Goal: Information Seeking & Learning: Find specific fact

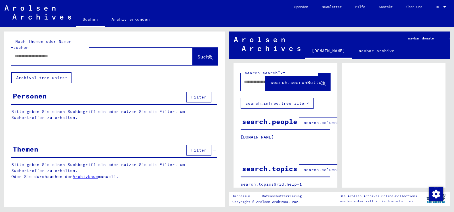
click at [56, 55] on div at bounding box center [95, 56] width 168 height 13
click at [62, 53] on input "text" at bounding box center [97, 56] width 164 height 6
type input "*"
type input "**********"
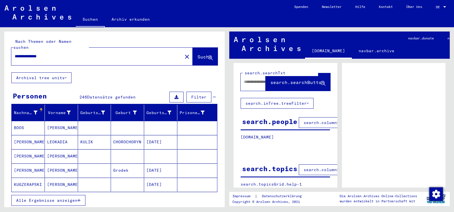
scroll to position [31, 0]
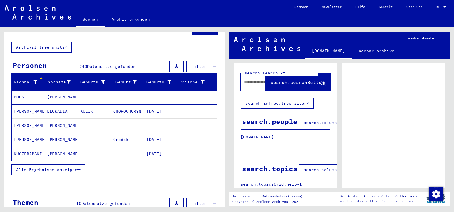
click at [41, 167] on span "Alle Ergebnisse anzeigen" at bounding box center [46, 169] width 61 height 5
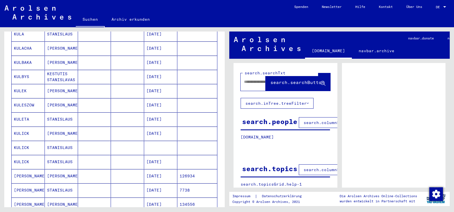
scroll to position [276, 0]
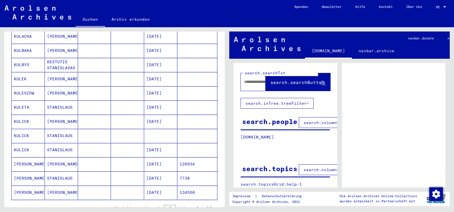
click at [56, 132] on mat-cell "STANISLAUS" at bounding box center [61, 136] width 33 height 14
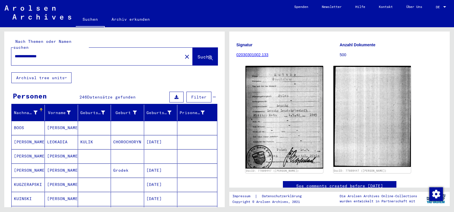
click at [166, 110] on div "Geburtsdatum" at bounding box center [159, 113] width 25 height 6
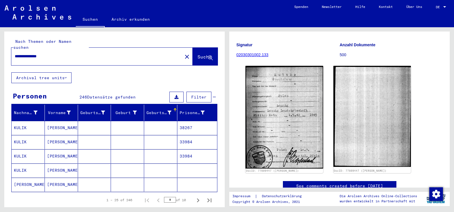
click at [159, 121] on mat-cell at bounding box center [160, 128] width 33 height 14
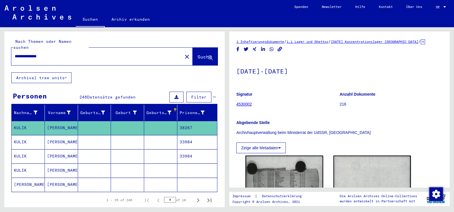
scroll to position [123, 0]
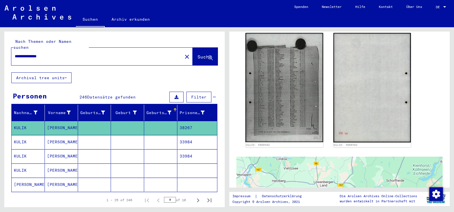
click at [159, 136] on mat-cell at bounding box center [160, 142] width 33 height 14
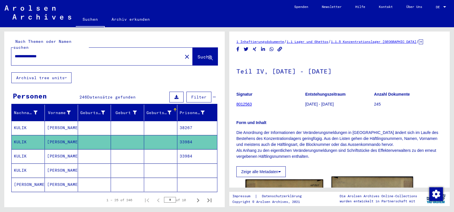
scroll to position [123, 0]
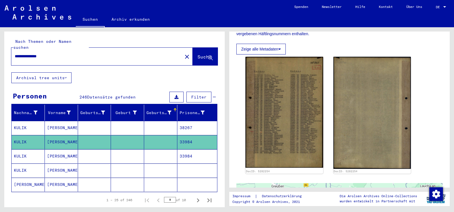
click at [157, 153] on mat-cell at bounding box center [160, 156] width 33 height 14
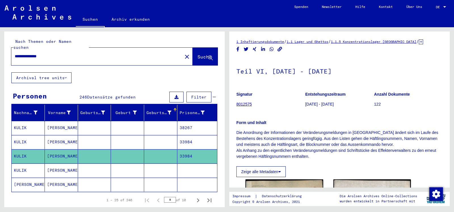
scroll to position [153, 0]
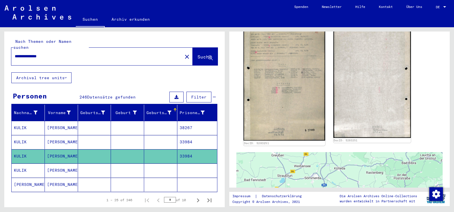
click at [273, 73] on img at bounding box center [284, 82] width 81 height 118
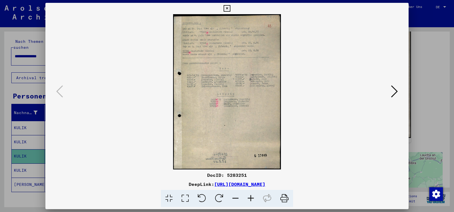
click at [252, 198] on icon at bounding box center [250, 198] width 15 height 17
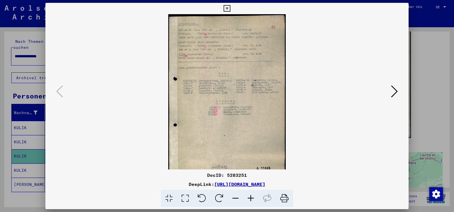
click at [252, 198] on icon at bounding box center [250, 198] width 15 height 17
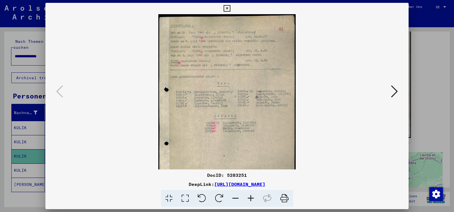
click at [252, 198] on icon at bounding box center [250, 198] width 15 height 17
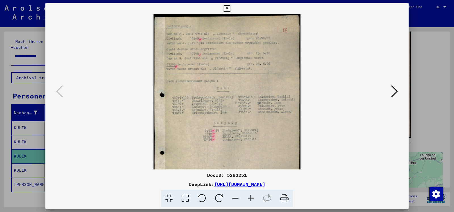
click at [252, 198] on icon at bounding box center [250, 198] width 15 height 17
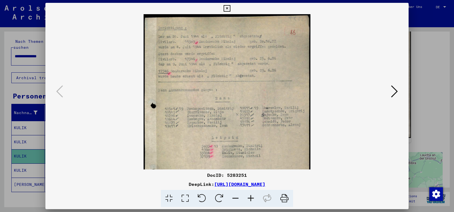
click at [252, 198] on icon at bounding box center [250, 198] width 15 height 17
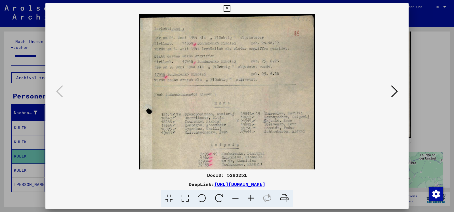
click at [252, 198] on icon at bounding box center [250, 198] width 15 height 17
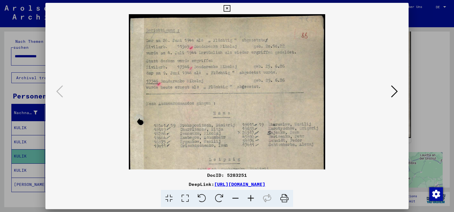
click at [252, 198] on icon at bounding box center [250, 198] width 15 height 17
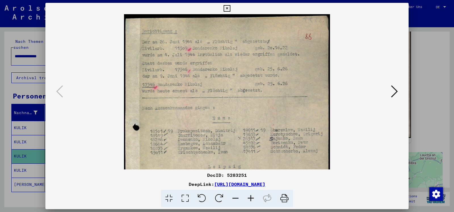
click at [252, 198] on icon at bounding box center [250, 198] width 15 height 17
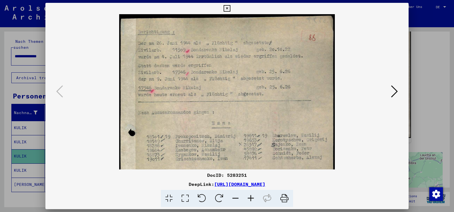
click at [252, 198] on icon at bounding box center [250, 198] width 15 height 17
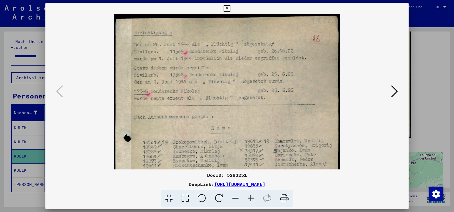
click at [230, 7] on icon at bounding box center [227, 8] width 7 height 7
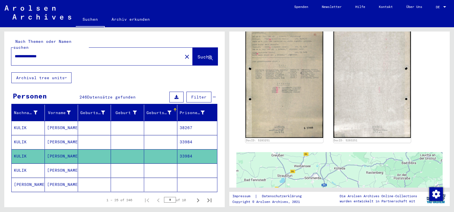
click at [161, 166] on mat-cell at bounding box center [160, 171] width 33 height 14
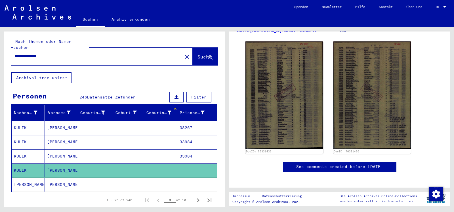
scroll to position [123, 0]
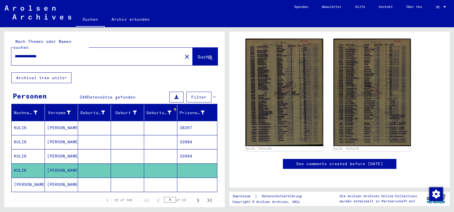
click at [152, 178] on mat-cell at bounding box center [160, 185] width 33 height 14
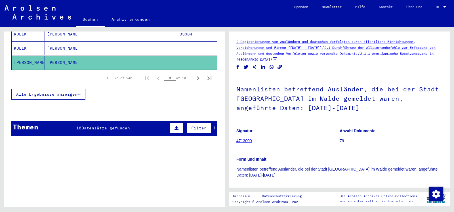
scroll to position [123, 0]
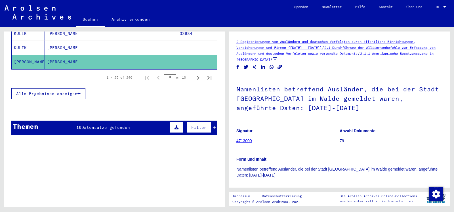
click at [47, 85] on div "Alle Ergebnisse anzeigen" at bounding box center [114, 93] width 206 height 16
click at [43, 88] on button "Alle Ergebnisse anzeigen" at bounding box center [48, 93] width 74 height 11
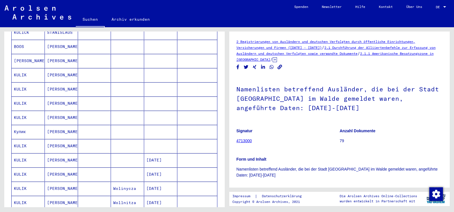
scroll to position [360, 0]
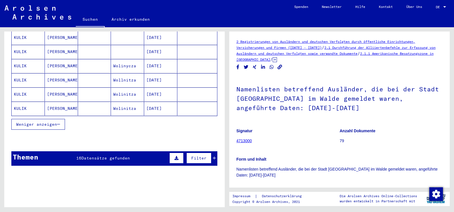
click at [59, 122] on icon "button" at bounding box center [58, 124] width 3 height 4
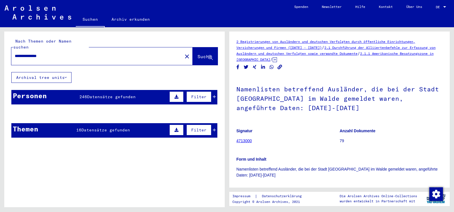
scroll to position [0, 0]
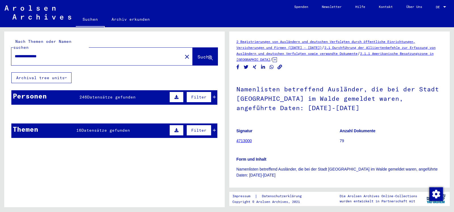
click at [42, 72] on button "Archival tree units" at bounding box center [41, 77] width 60 height 11
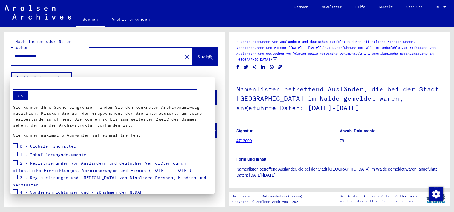
scroll to position [46, 0]
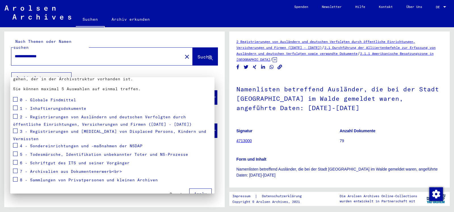
click at [164, 35] on div at bounding box center [227, 106] width 454 height 212
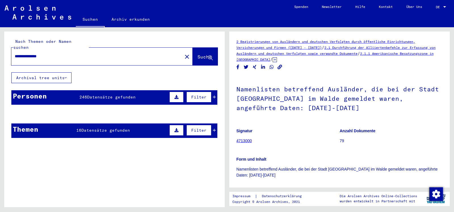
click at [60, 53] on input "**********" at bounding box center [97, 56] width 164 height 6
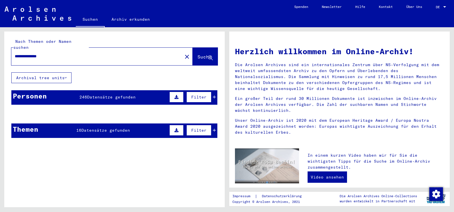
click at [46, 72] on button "Archival tree units" at bounding box center [41, 77] width 60 height 11
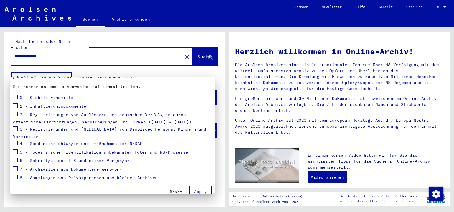
scroll to position [49, 0]
click at [191, 189] on button "Apply" at bounding box center [200, 191] width 22 height 11
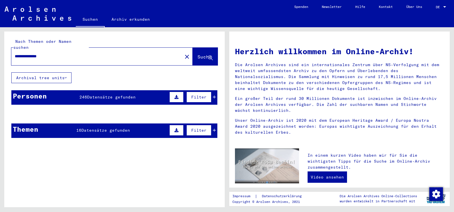
click at [197, 95] on span "Filter" at bounding box center [198, 97] width 15 height 5
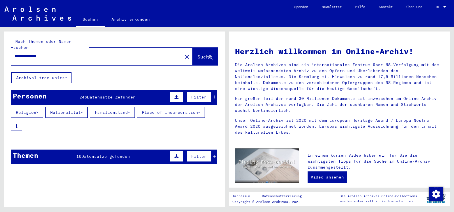
click at [197, 95] on span "Filter" at bounding box center [198, 97] width 15 height 5
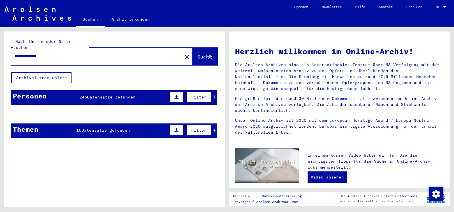
click at [175, 95] on icon at bounding box center [177, 97] width 4 height 4
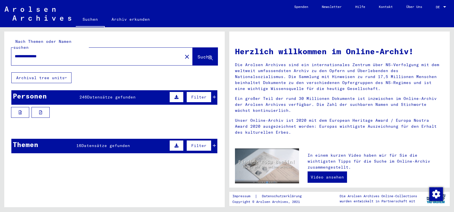
click at [175, 95] on icon at bounding box center [177, 97] width 4 height 4
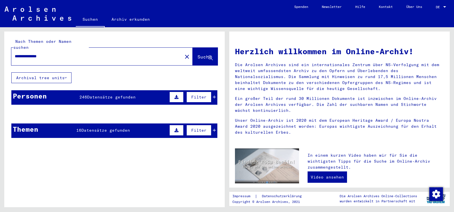
click at [175, 128] on icon at bounding box center [177, 130] width 4 height 4
click at [184, 53] on mat-icon "close" at bounding box center [187, 56] width 7 height 7
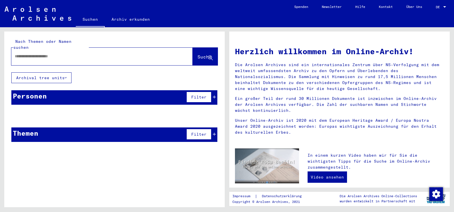
click at [55, 38] on div "Nach Themen oder Namen suchen Suche" at bounding box center [114, 52] width 221 height 41
click at [57, 53] on input "text" at bounding box center [95, 56] width 161 height 6
type input "**********"
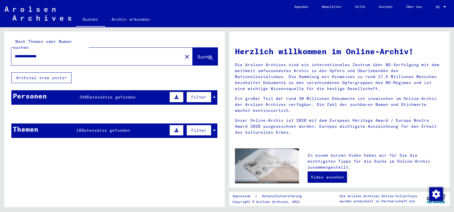
click at [184, 53] on mat-icon "close" at bounding box center [187, 56] width 7 height 7
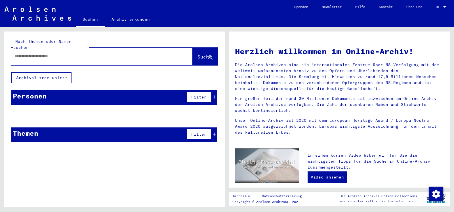
click at [55, 72] on button "Archival tree units" at bounding box center [41, 77] width 60 height 11
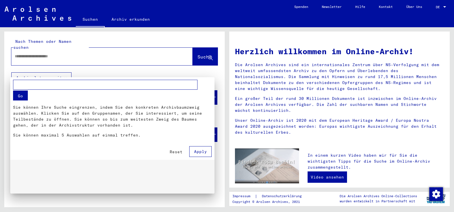
click at [53, 70] on div at bounding box center [227, 106] width 454 height 212
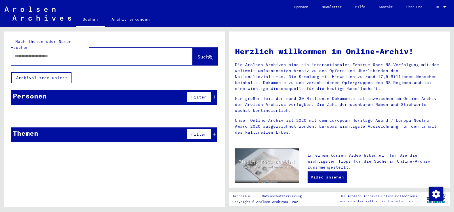
click at [53, 72] on button "Archival tree units" at bounding box center [41, 77] width 60 height 11
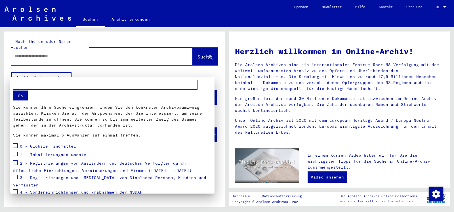
scroll to position [49, 0]
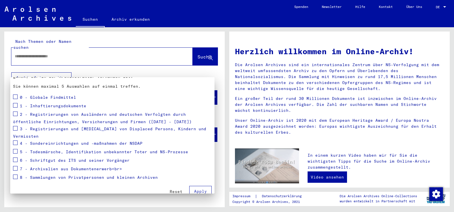
drag, startPoint x: 15, startPoint y: 97, endPoint x: 14, endPoint y: 101, distance: 4.6
click at [15, 97] on span at bounding box center [15, 97] width 5 height 5
click at [15, 106] on span at bounding box center [15, 105] width 5 height 5
drag, startPoint x: 16, startPoint y: 113, endPoint x: 17, endPoint y: 123, distance: 10.4
click at [16, 114] on span at bounding box center [15, 114] width 5 height 5
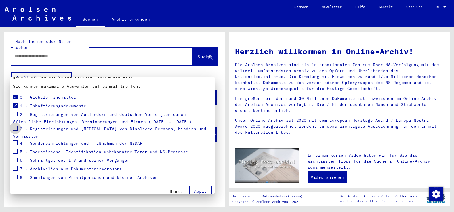
click at [15, 127] on span at bounding box center [15, 128] width 5 height 5
click at [14, 141] on span at bounding box center [15, 143] width 5 height 5
click at [16, 113] on span at bounding box center [15, 114] width 5 height 5
click at [14, 149] on span at bounding box center [15, 151] width 5 height 5
click at [197, 189] on button "Apply" at bounding box center [200, 191] width 22 height 11
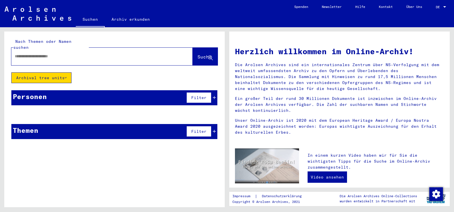
click at [33, 72] on button "Archival tree units" at bounding box center [41, 77] width 60 height 11
